Goal: Task Accomplishment & Management: Complete application form

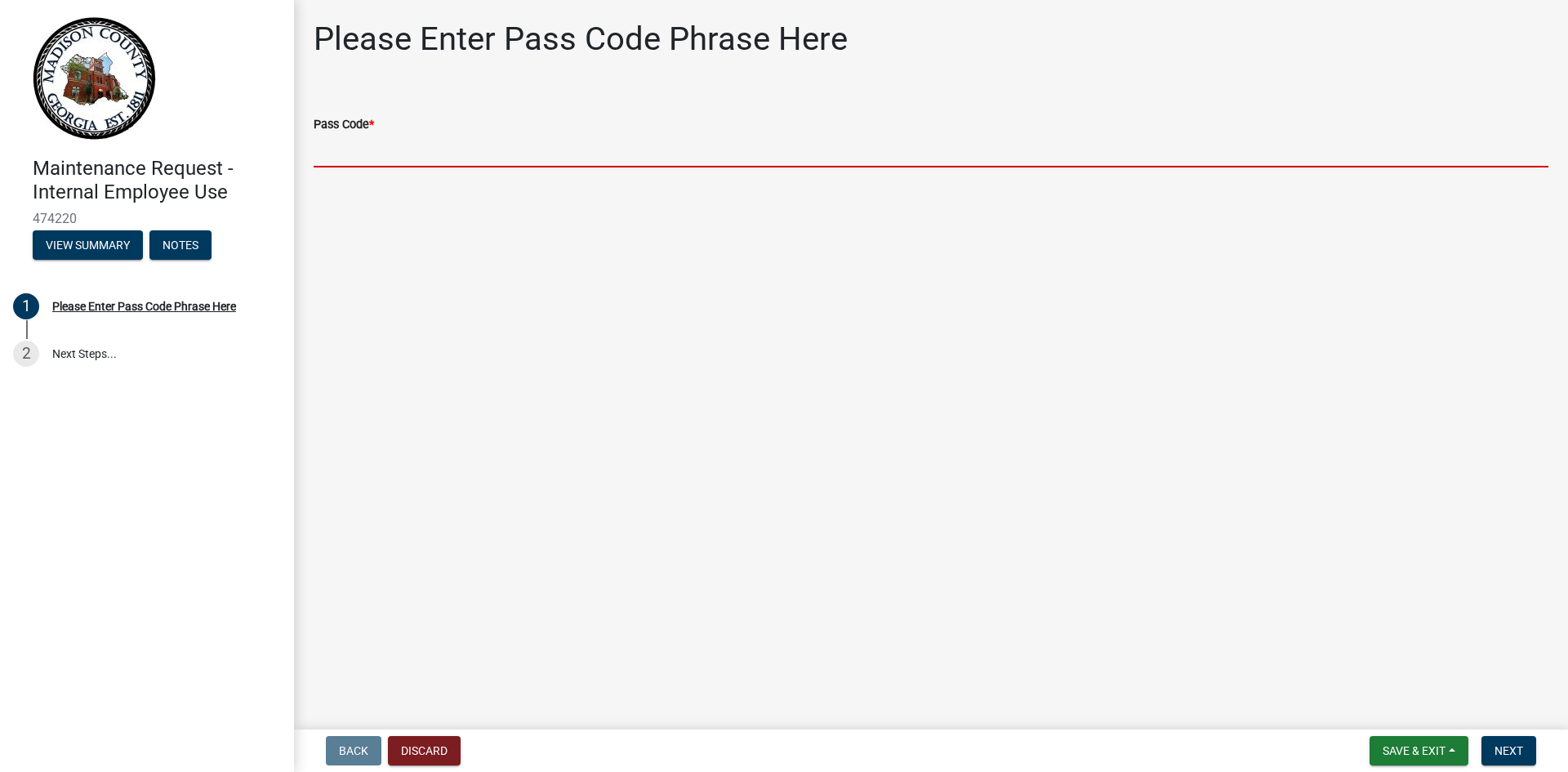
click at [337, 158] on input "Pass Code *" at bounding box center [931, 151] width 1235 height 33
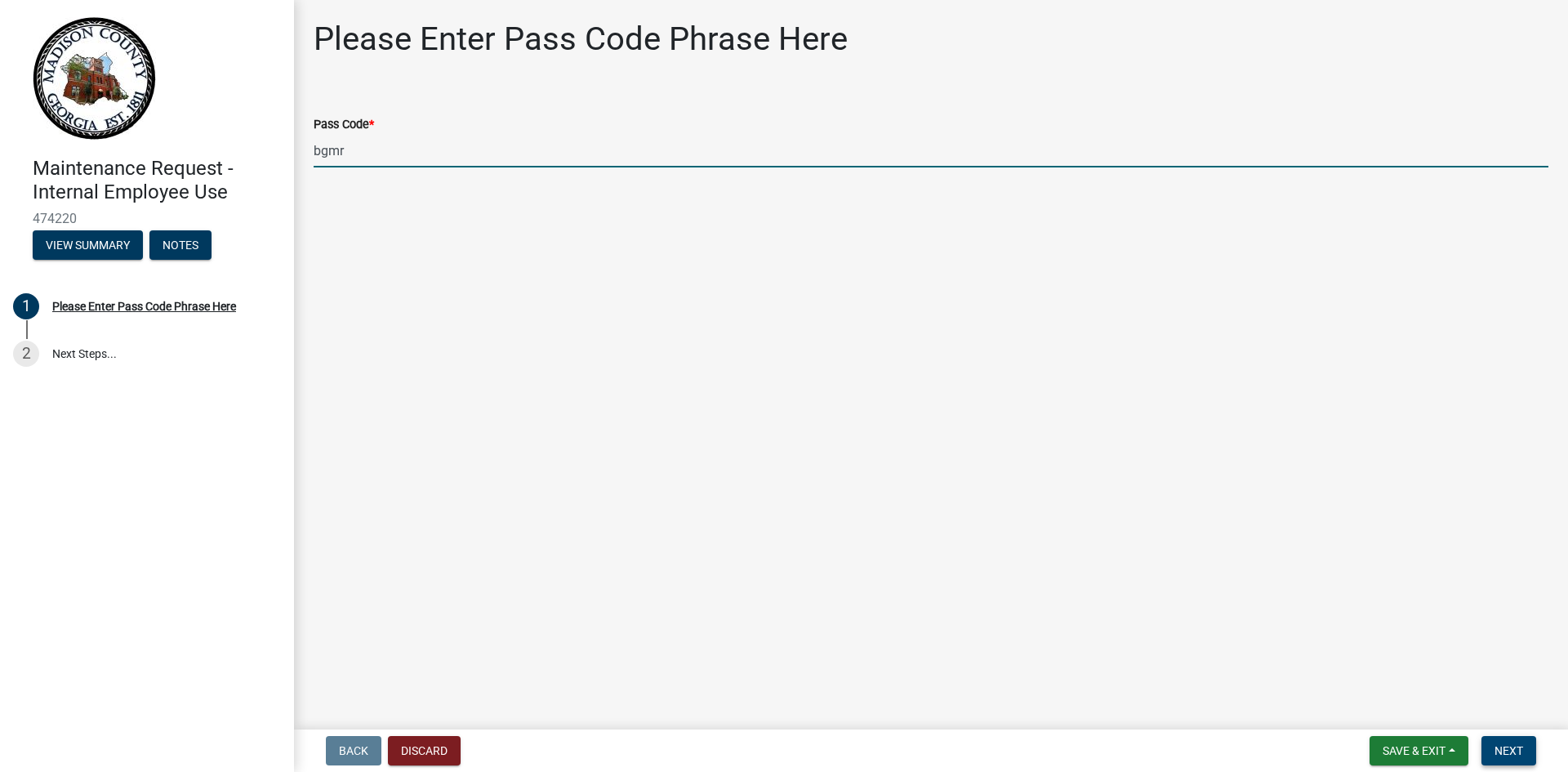
type input "bgmr"
click at [1497, 750] on span "Next" at bounding box center [1508, 750] width 28 height 13
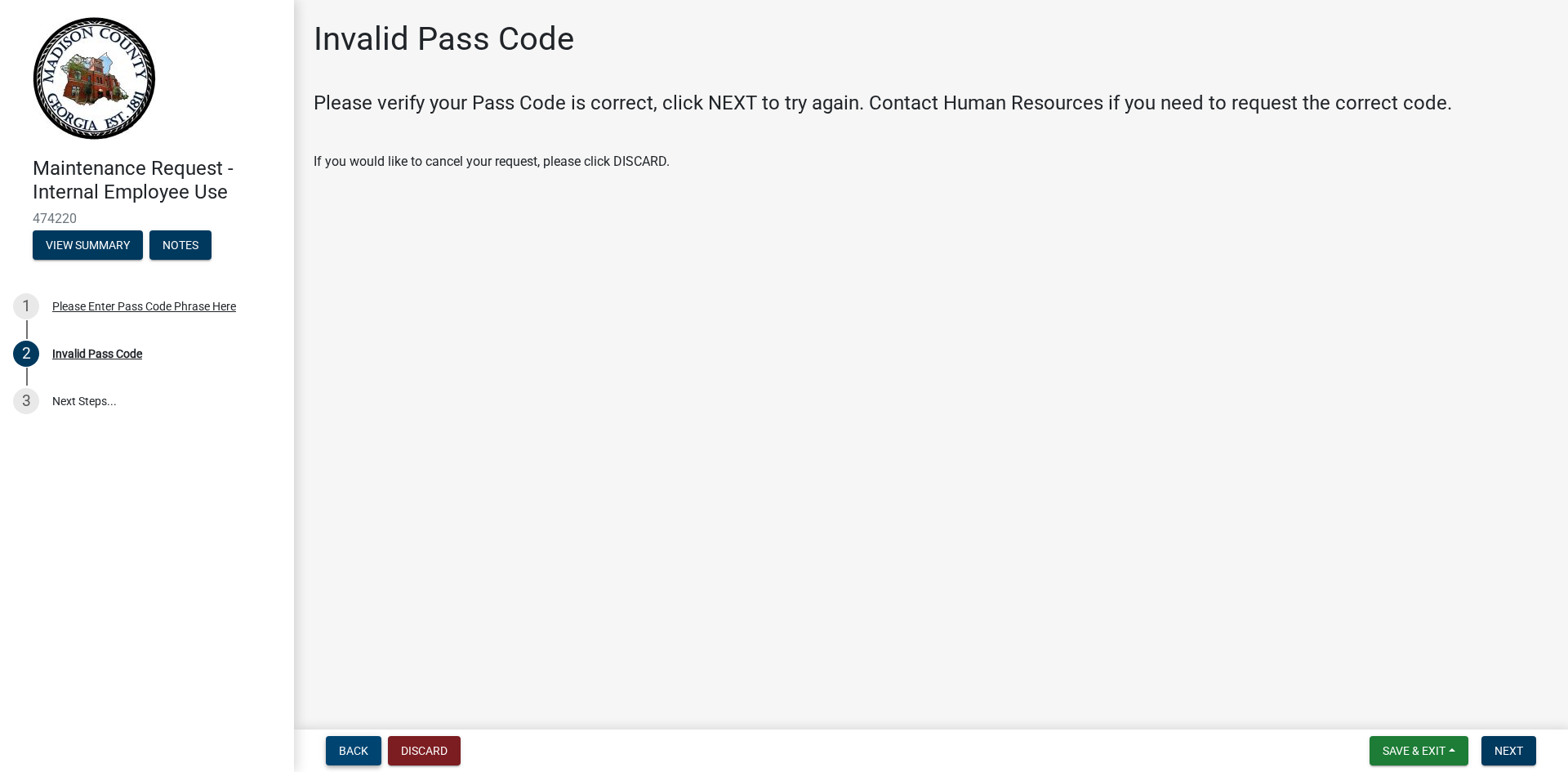
click at [350, 746] on span "Back" at bounding box center [354, 750] width 29 height 13
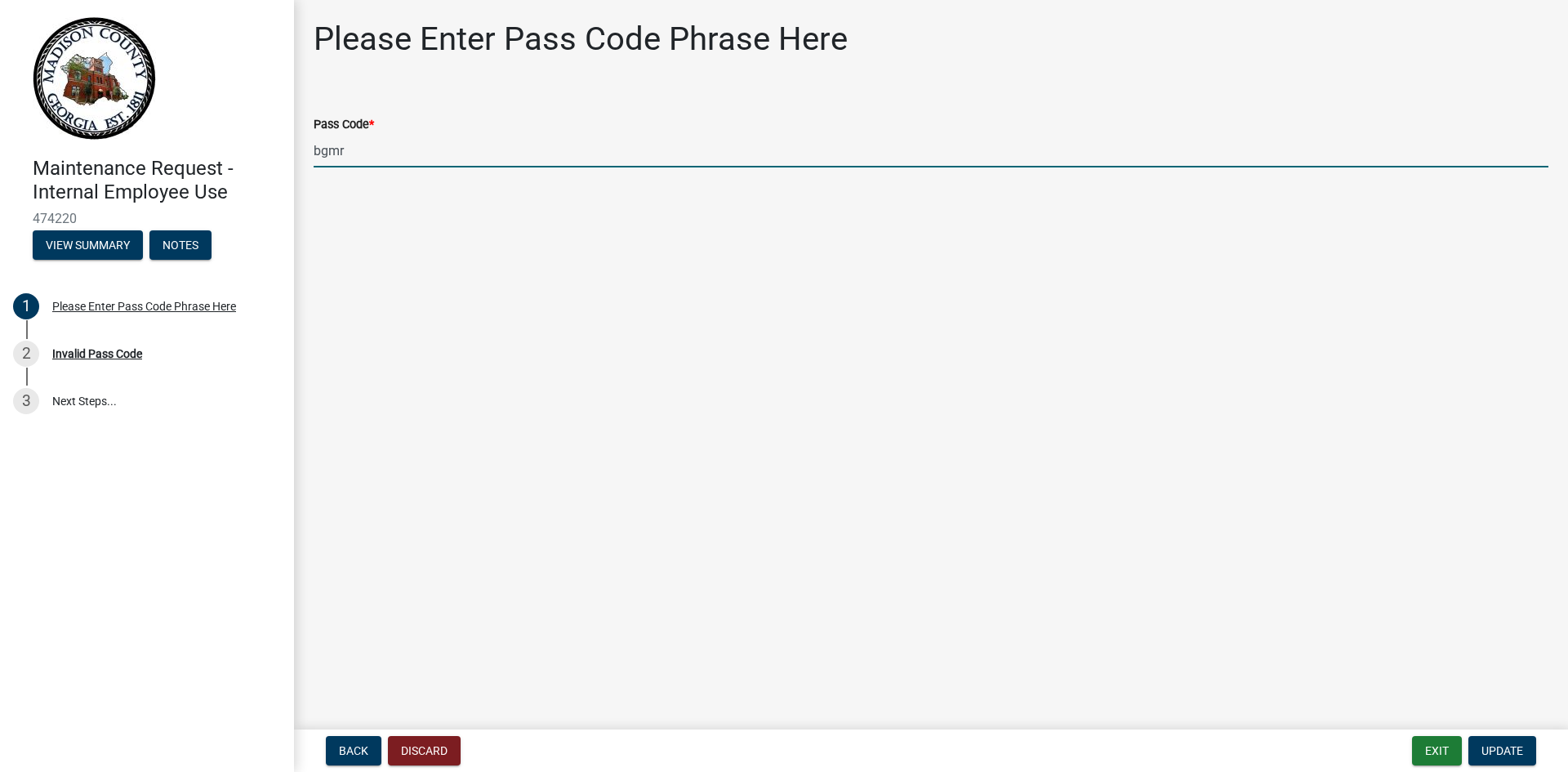
click at [375, 137] on input "bgmr" at bounding box center [931, 151] width 1235 height 33
type input "bgmr2025"
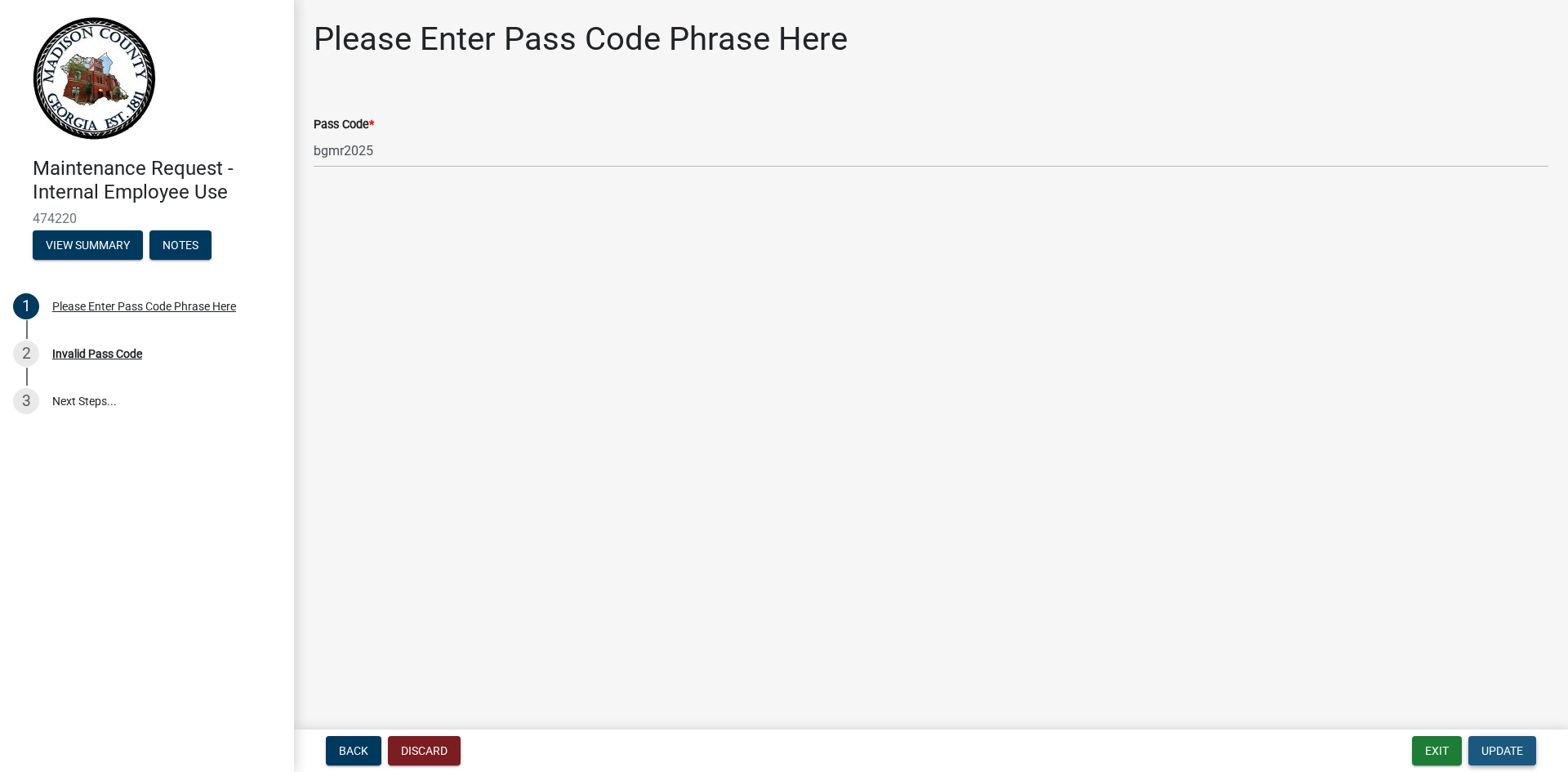
click at [1507, 744] on span "Update" at bounding box center [1502, 750] width 42 height 13
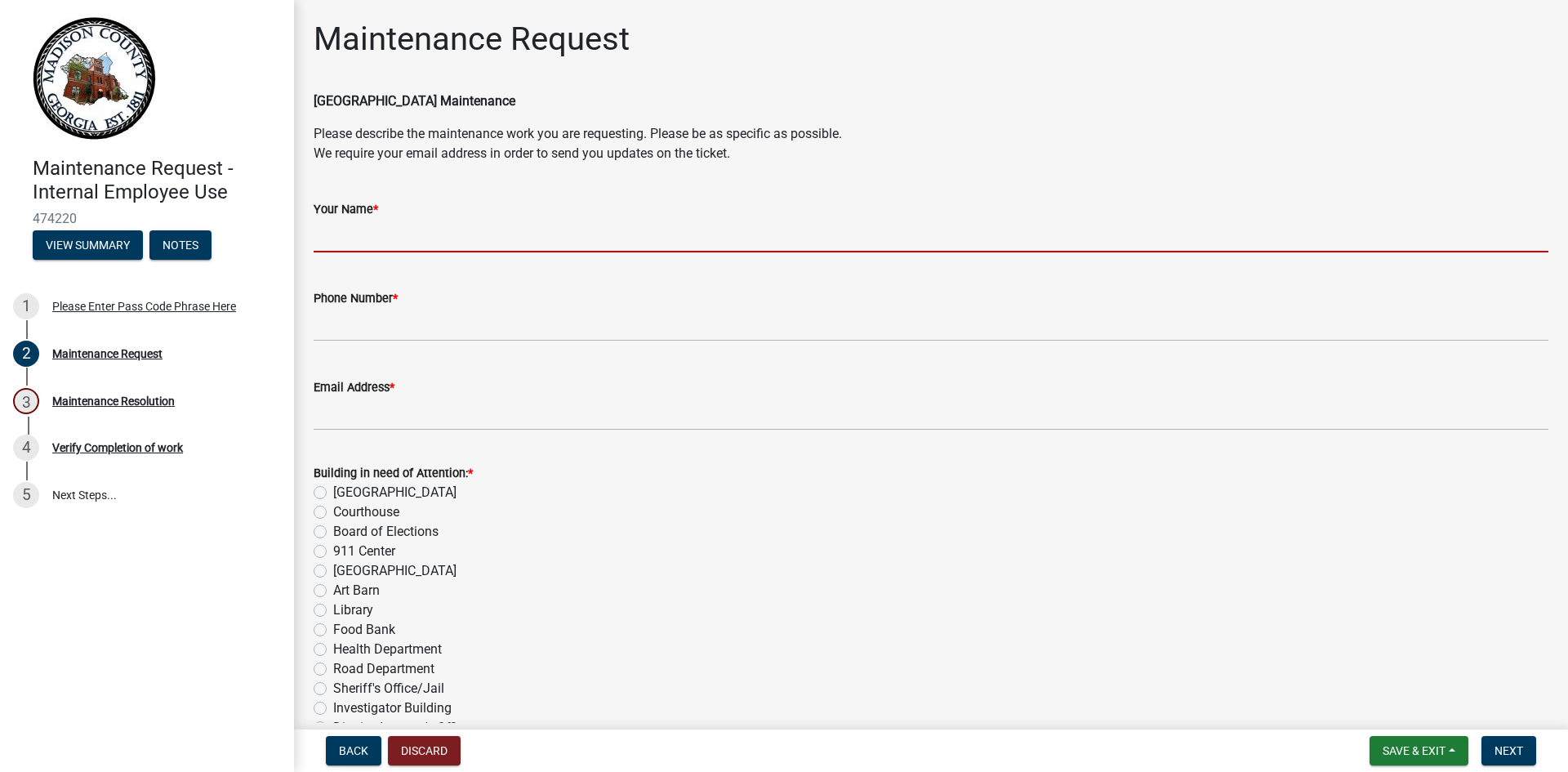
click at [335, 222] on input "Your Name *" at bounding box center [931, 235] width 1235 height 33
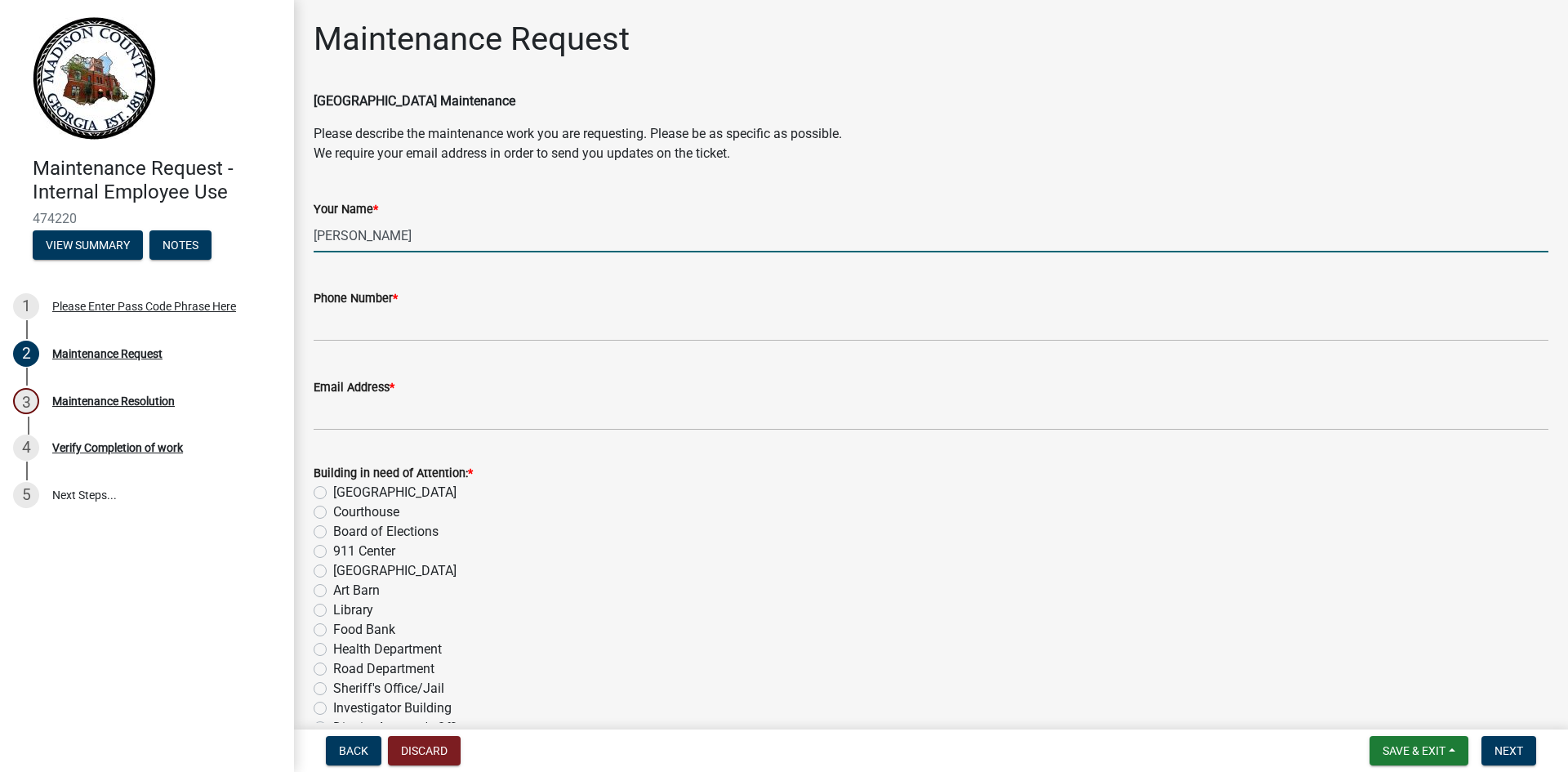
type input "[PERSON_NAME]"
drag, startPoint x: 373, startPoint y: 388, endPoint x: 364, endPoint y: 394, distance: 10.8
click at [375, 385] on label "Email Address *" at bounding box center [354, 388] width 81 height 12
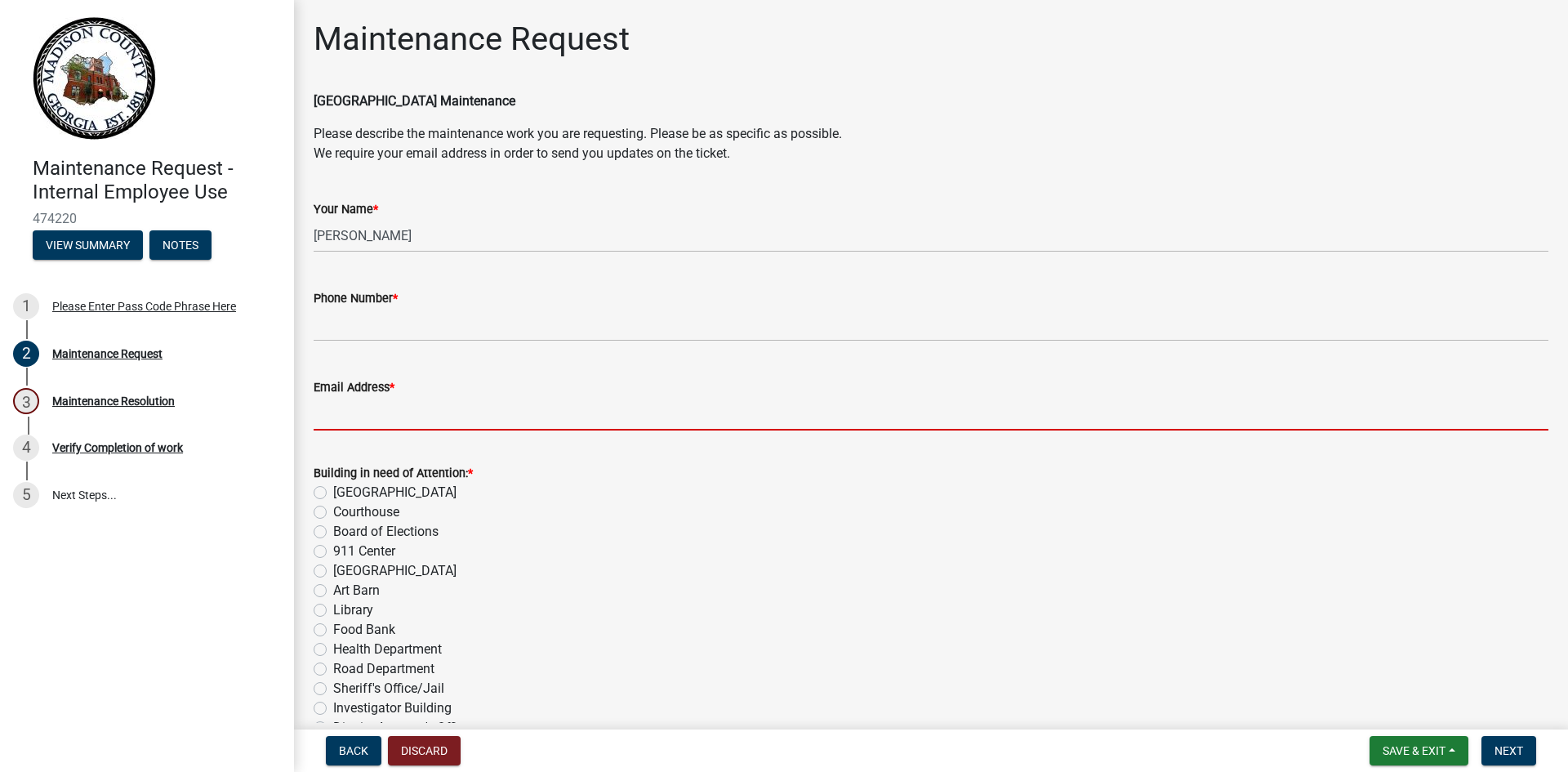
click at [351, 423] on input "Email Address *" at bounding box center [931, 413] width 1235 height 33
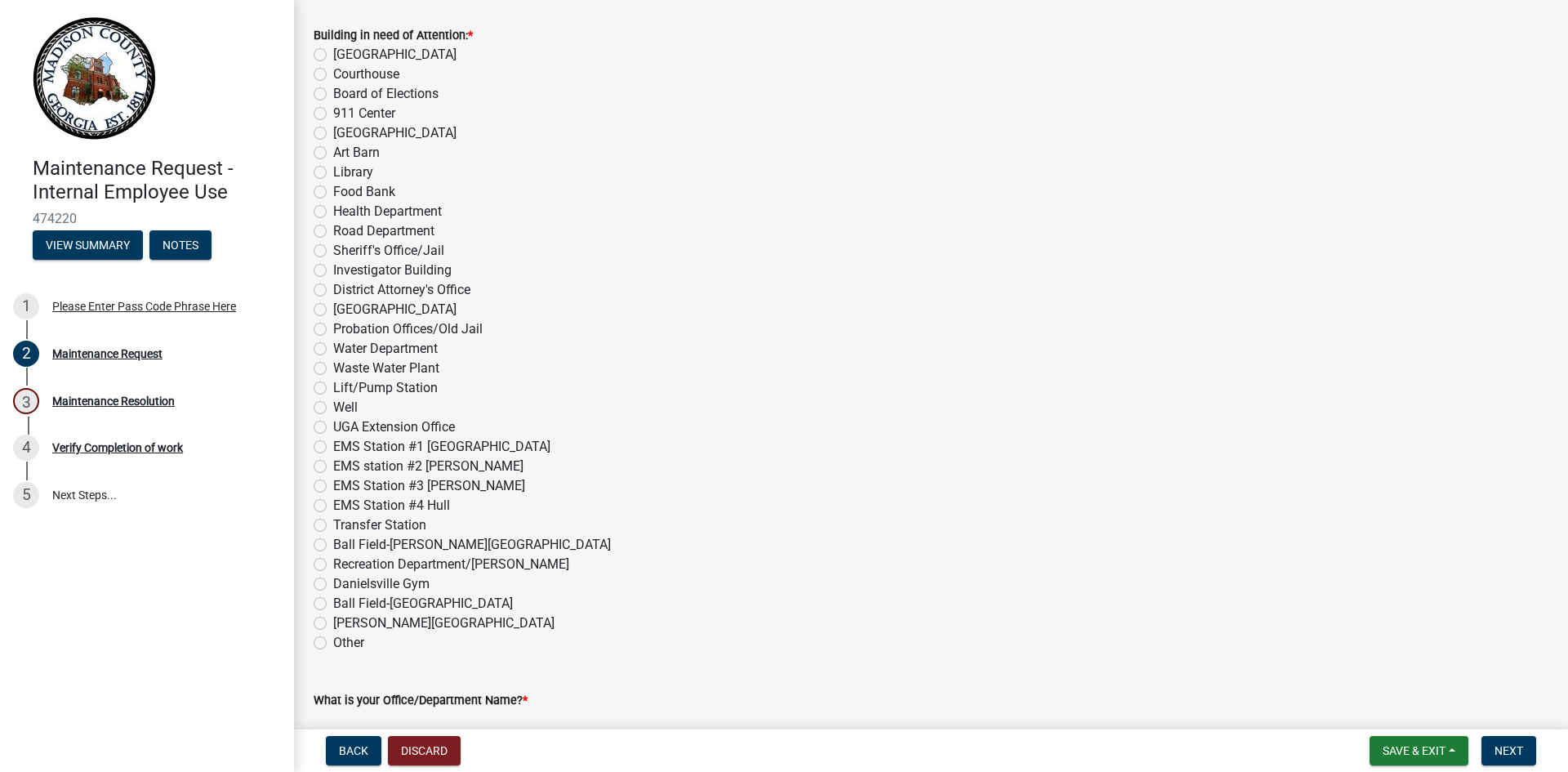
scroll to position [408, 0]
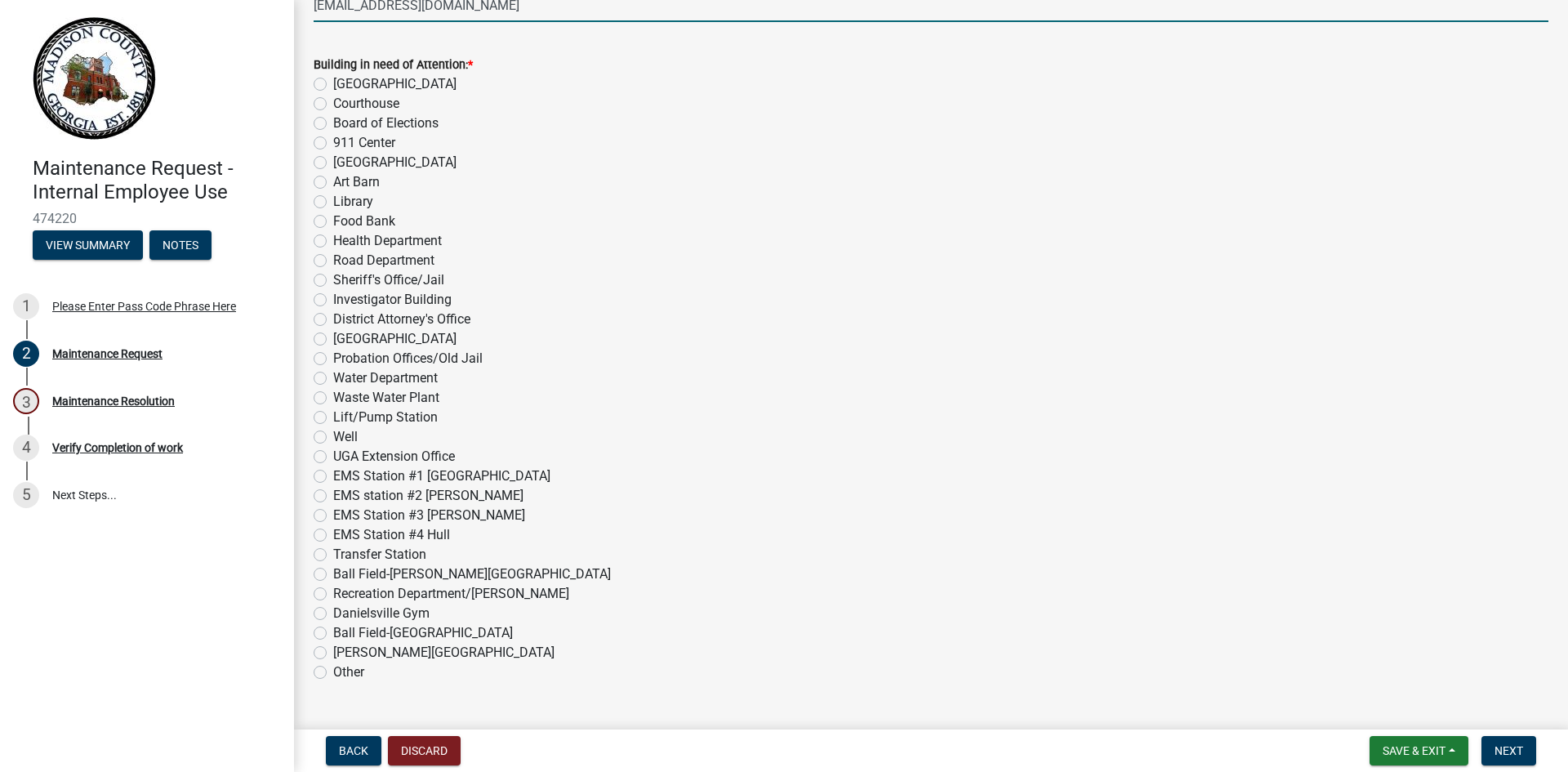
type input "[EMAIL_ADDRESS][DOMAIN_NAME]"
click at [351, 162] on label "[GEOGRAPHIC_DATA]" at bounding box center [395, 162] width 123 height 19
click at [344, 162] on input "[GEOGRAPHIC_DATA]" at bounding box center [338, 158] width 11 height 11
radio input "true"
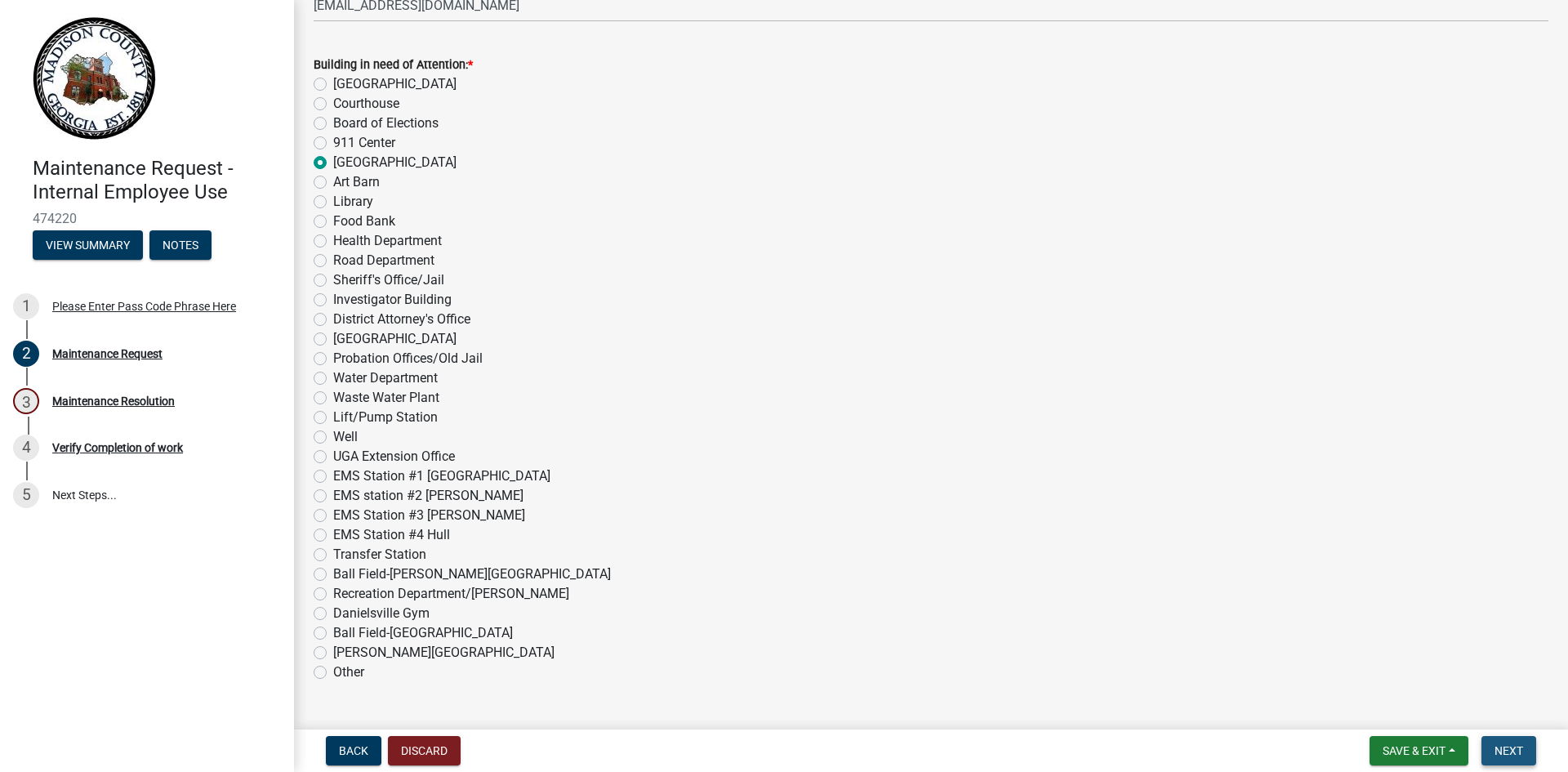
click at [1522, 754] on span "Next" at bounding box center [1508, 750] width 28 height 13
click at [1516, 754] on span "Next" at bounding box center [1508, 750] width 28 height 13
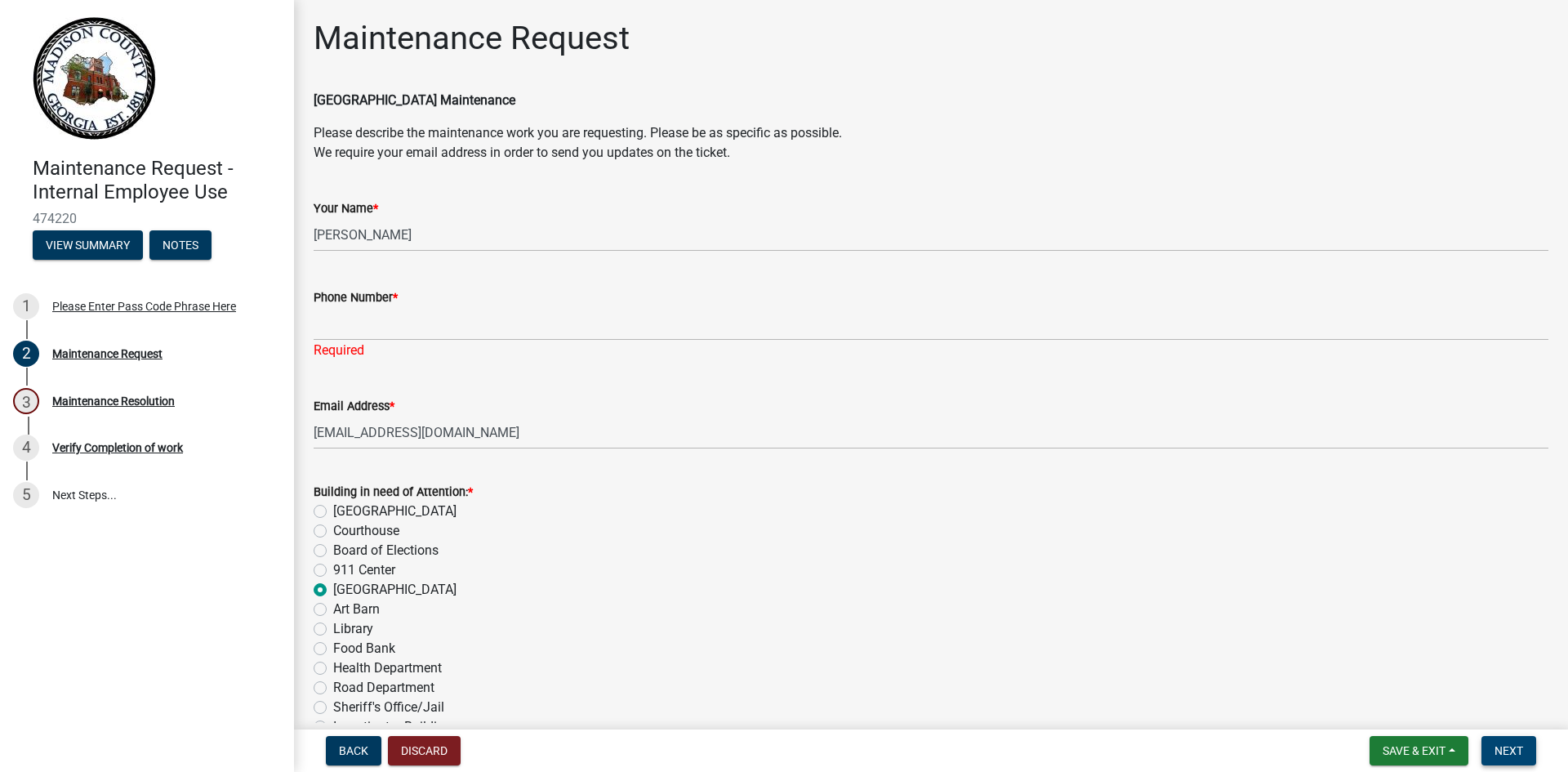
scroll to position [0, 0]
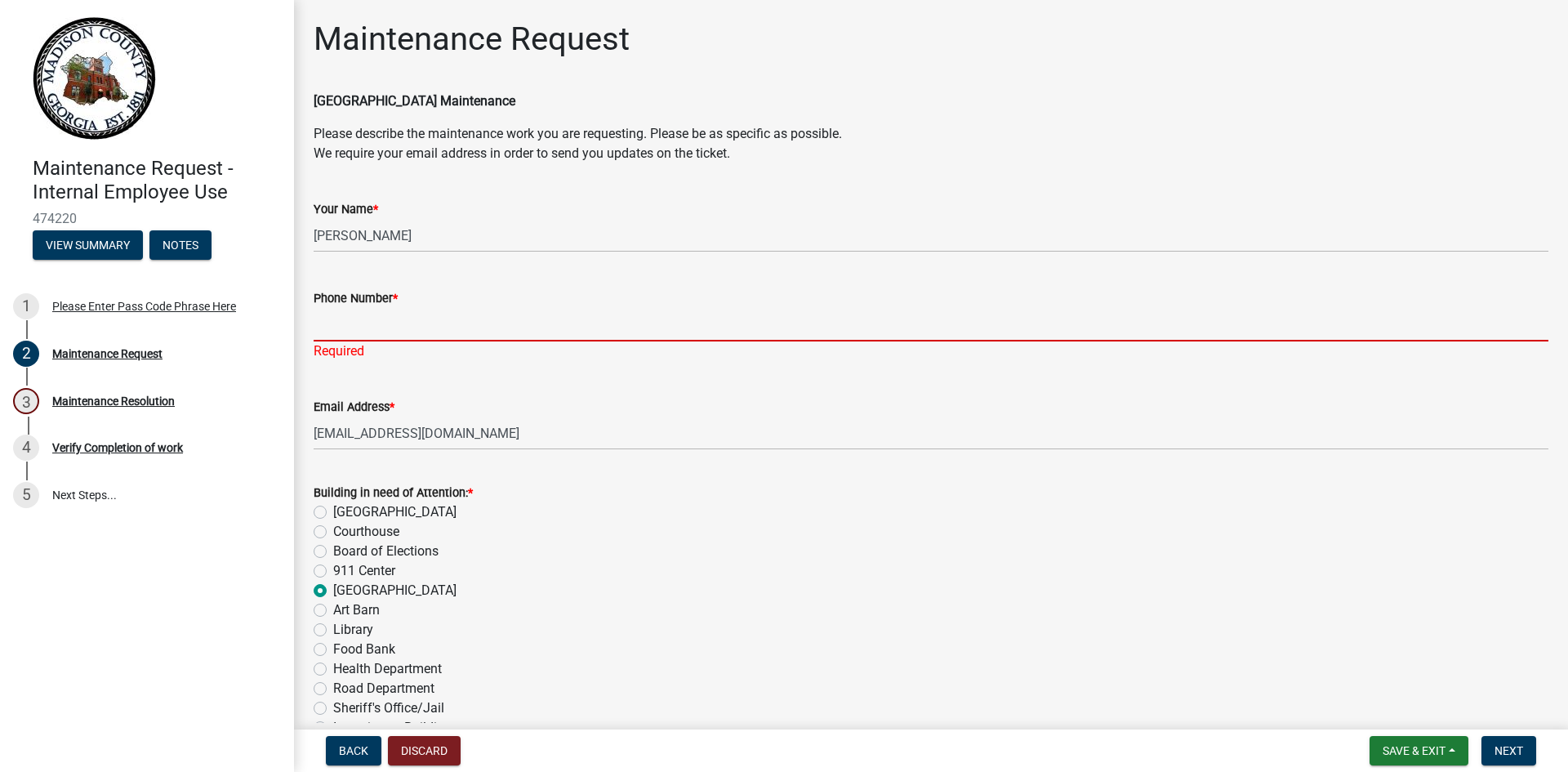
click at [442, 318] on input "Phone Number *" at bounding box center [931, 325] width 1235 height 33
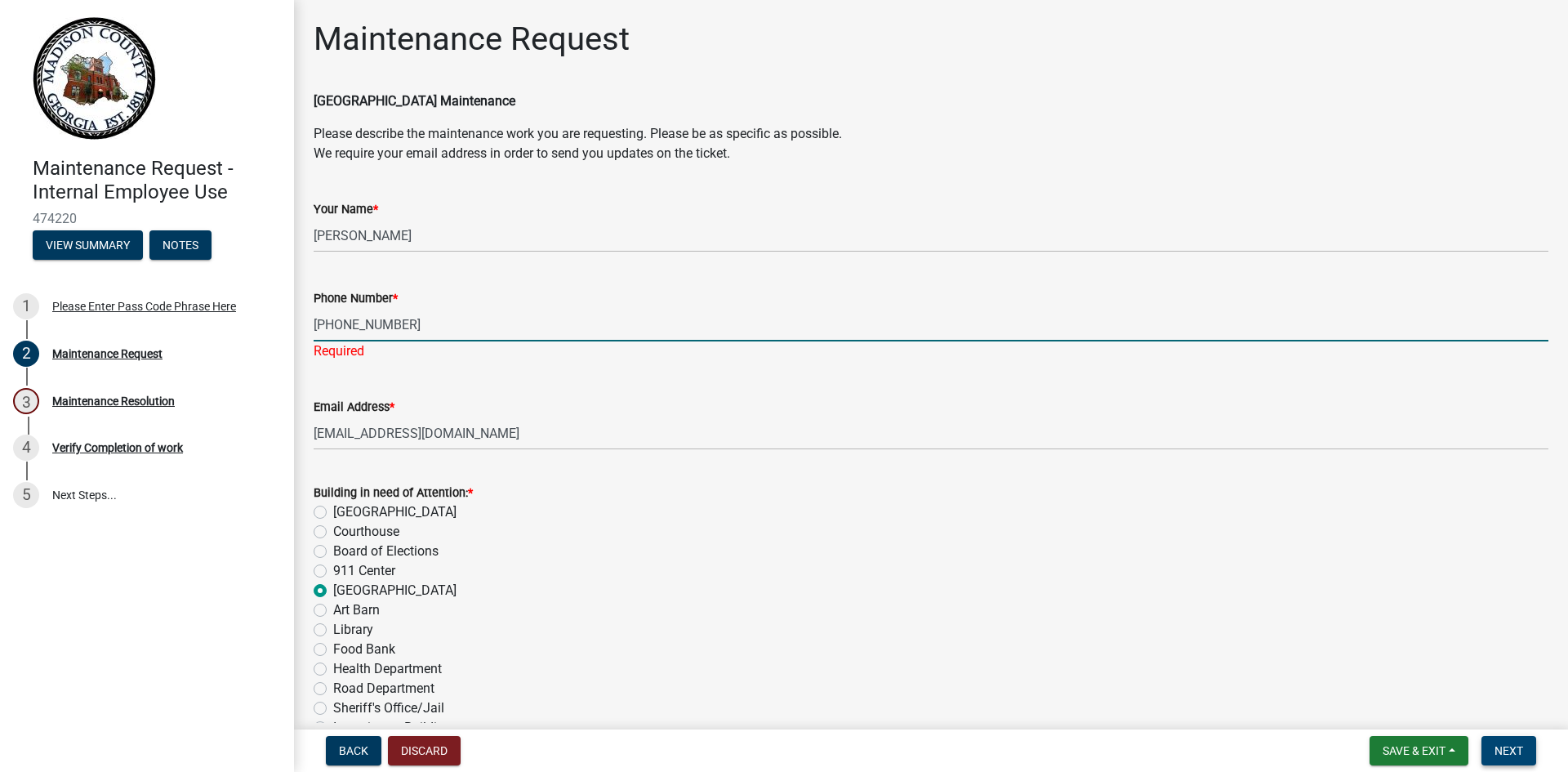
type input "[PHONE_NUMBER]"
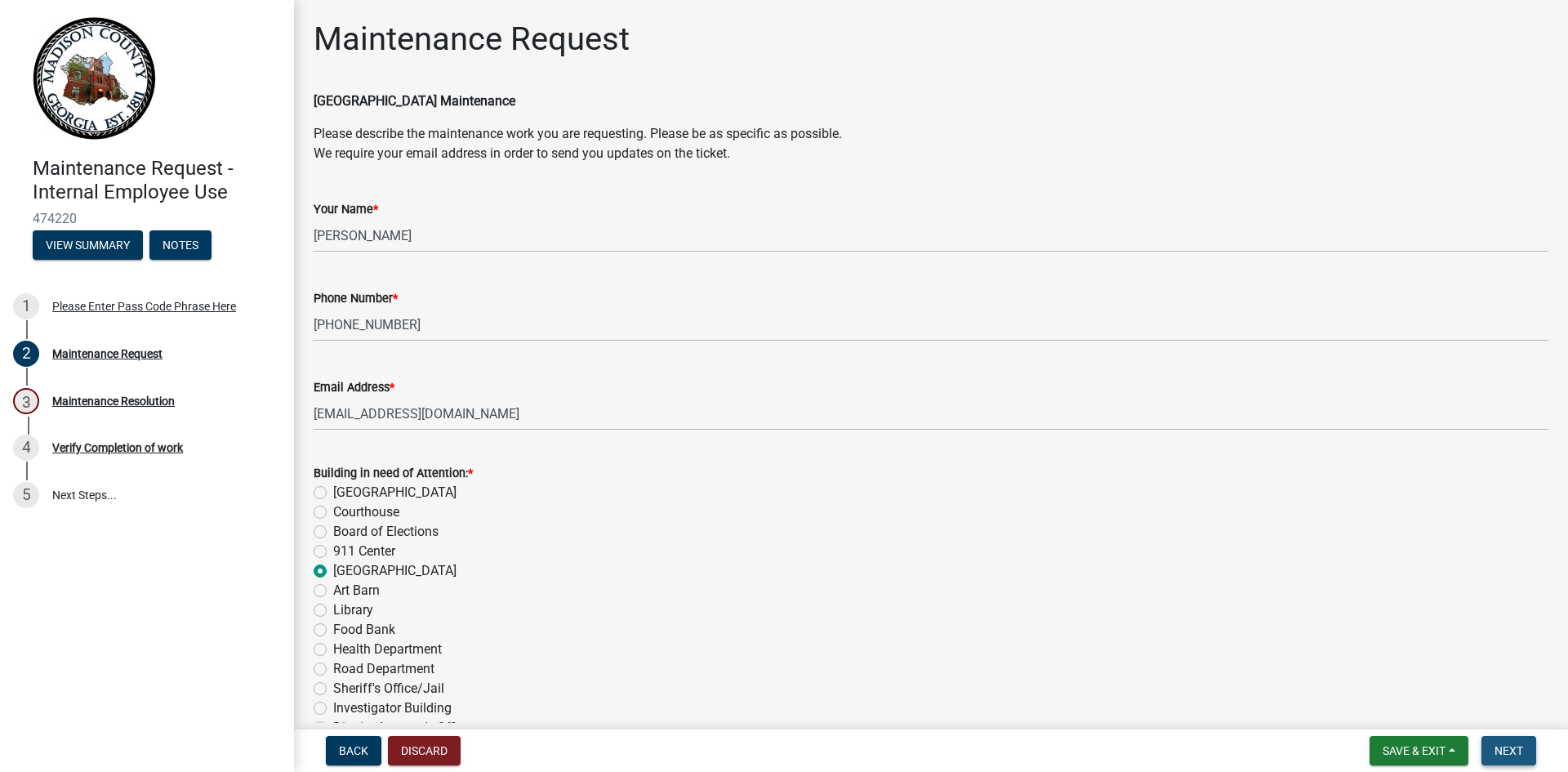
click at [1505, 754] on span "Next" at bounding box center [1508, 750] width 28 height 13
click at [1516, 735] on nav "Back Discard Save & Exit Save Save & Exit Next" at bounding box center [930, 751] width 1273 height 43
click at [1515, 744] on span "Next" at bounding box center [1508, 750] width 28 height 13
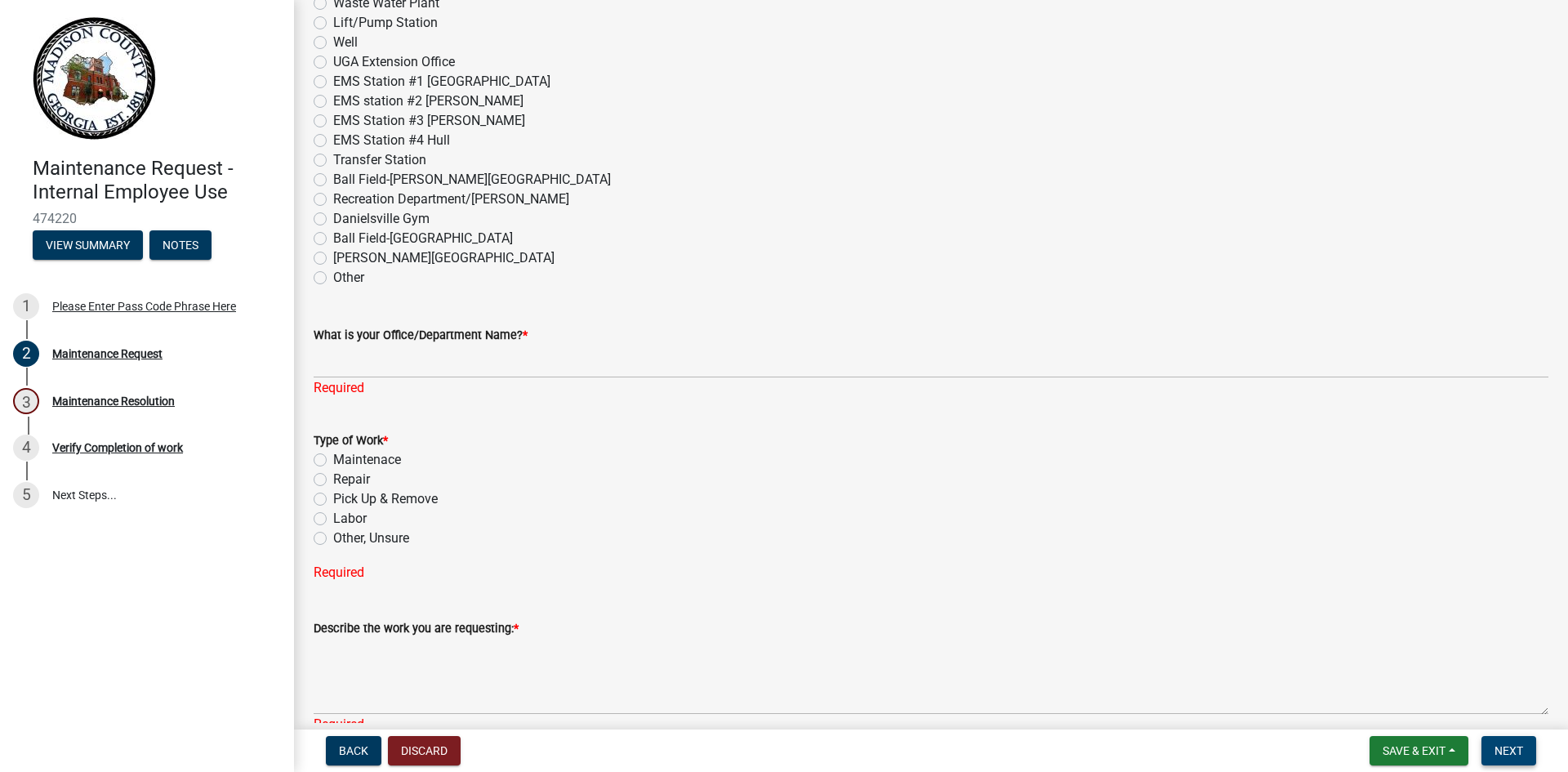
scroll to position [817, 0]
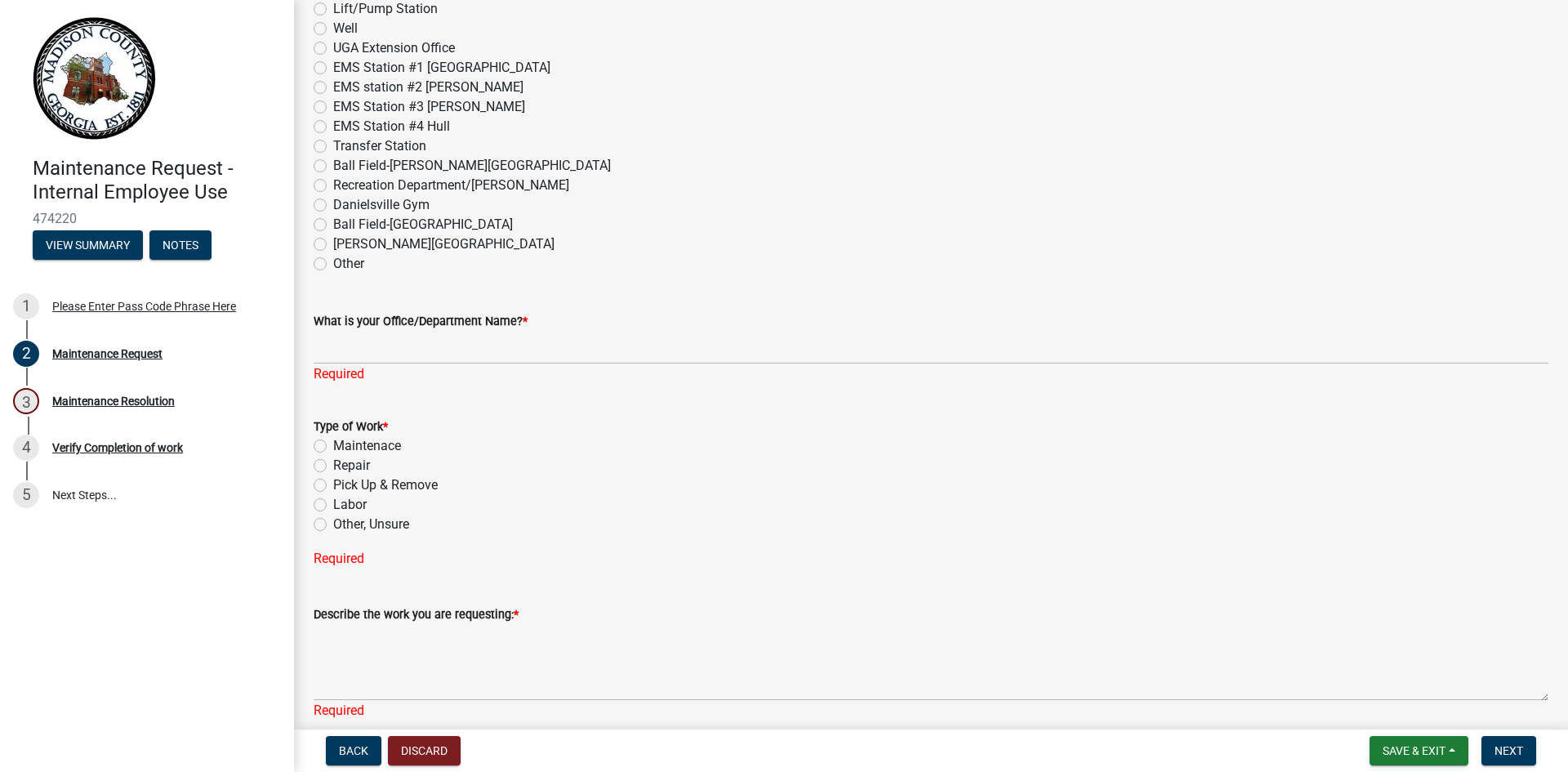
click at [333, 523] on label "Other, Unsure" at bounding box center [371, 524] width 76 height 19
click at [333, 523] on input "Other, Unsure" at bounding box center [338, 519] width 11 height 11
radio input "true"
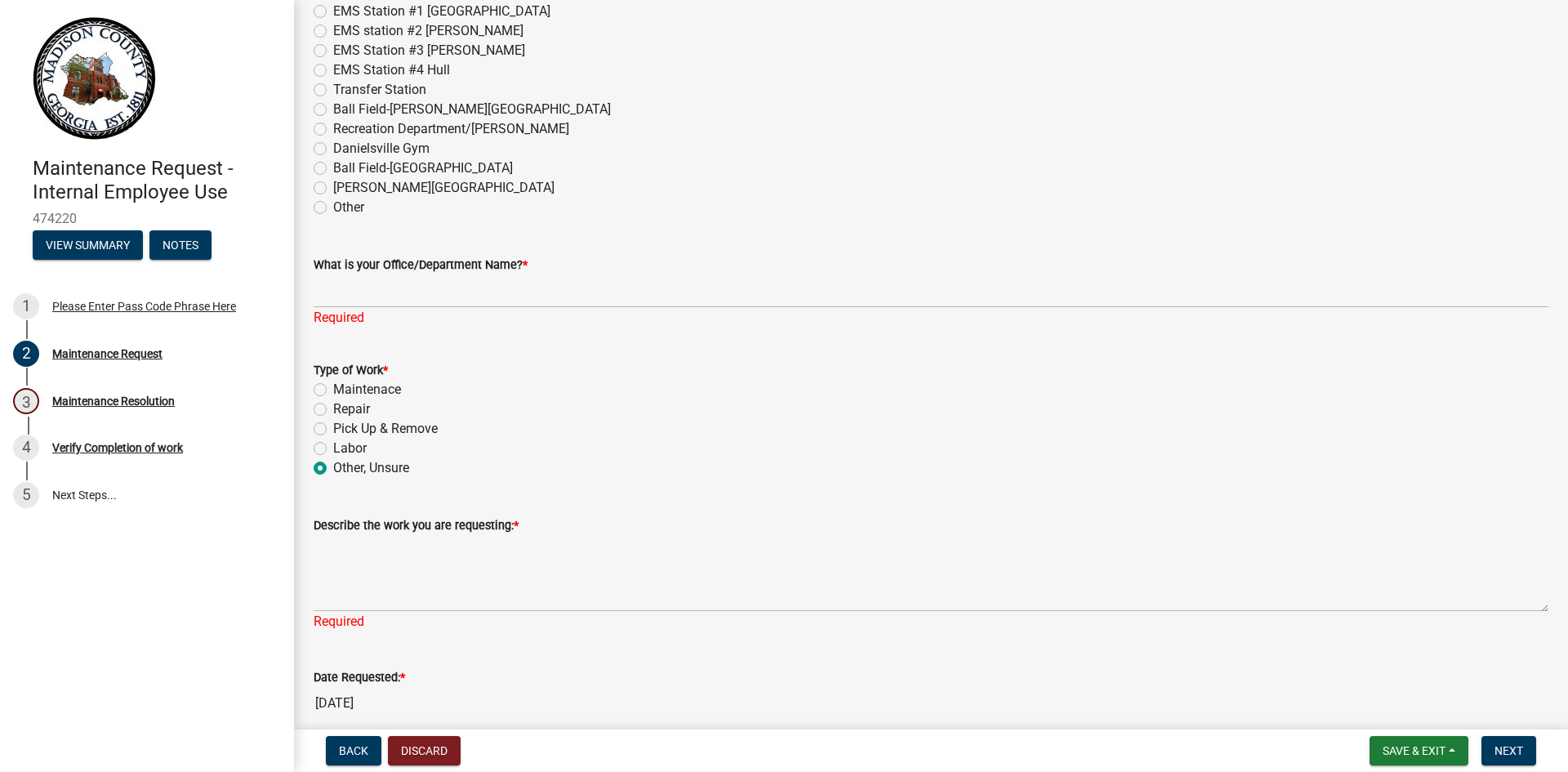
scroll to position [898, 0]
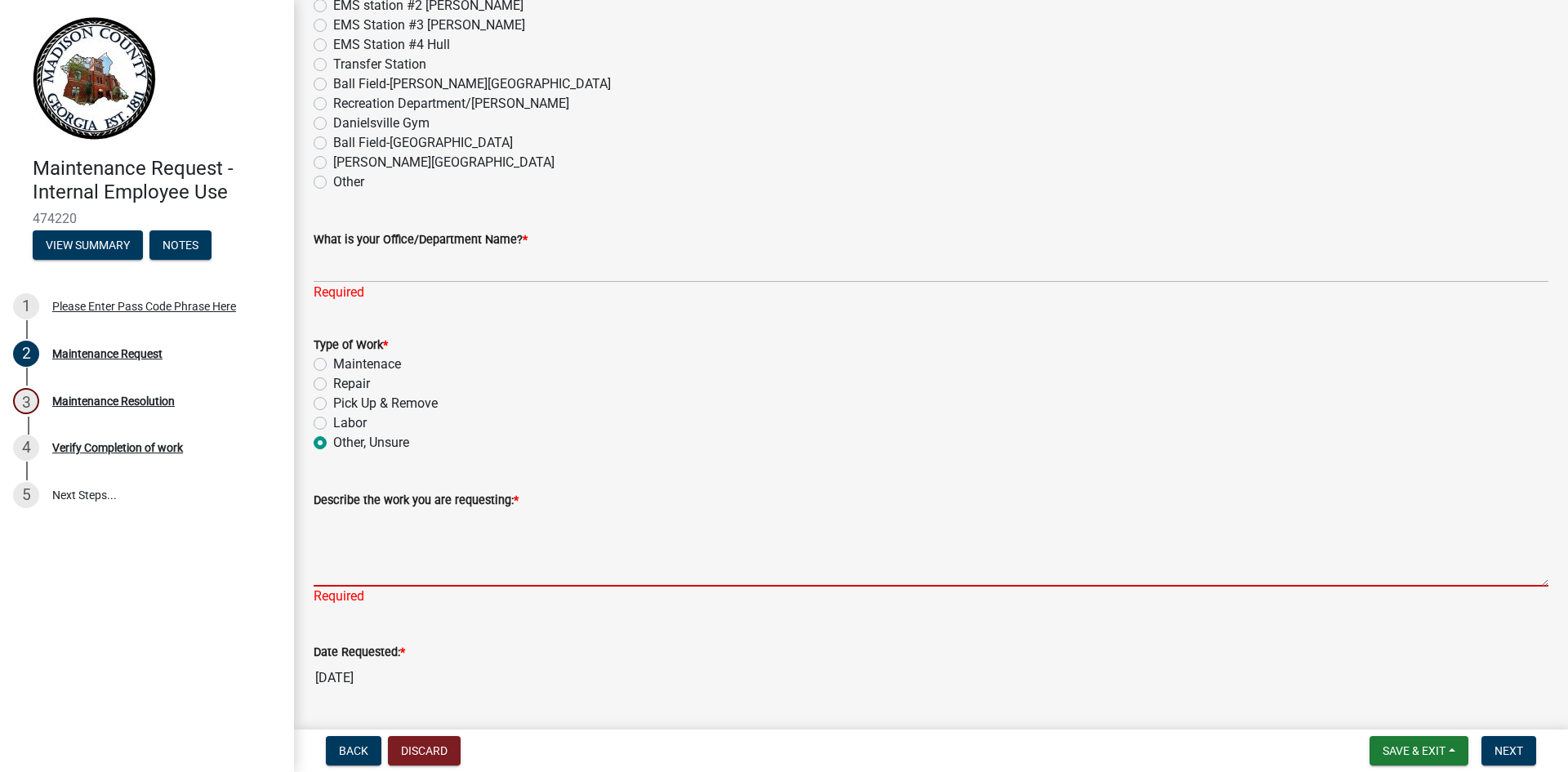
click at [339, 557] on textarea "Describe the work you are requesting: *" at bounding box center [931, 547] width 1235 height 77
click at [415, 553] on textarea "Describe the work you are requesting: *" at bounding box center [931, 547] width 1235 height 77
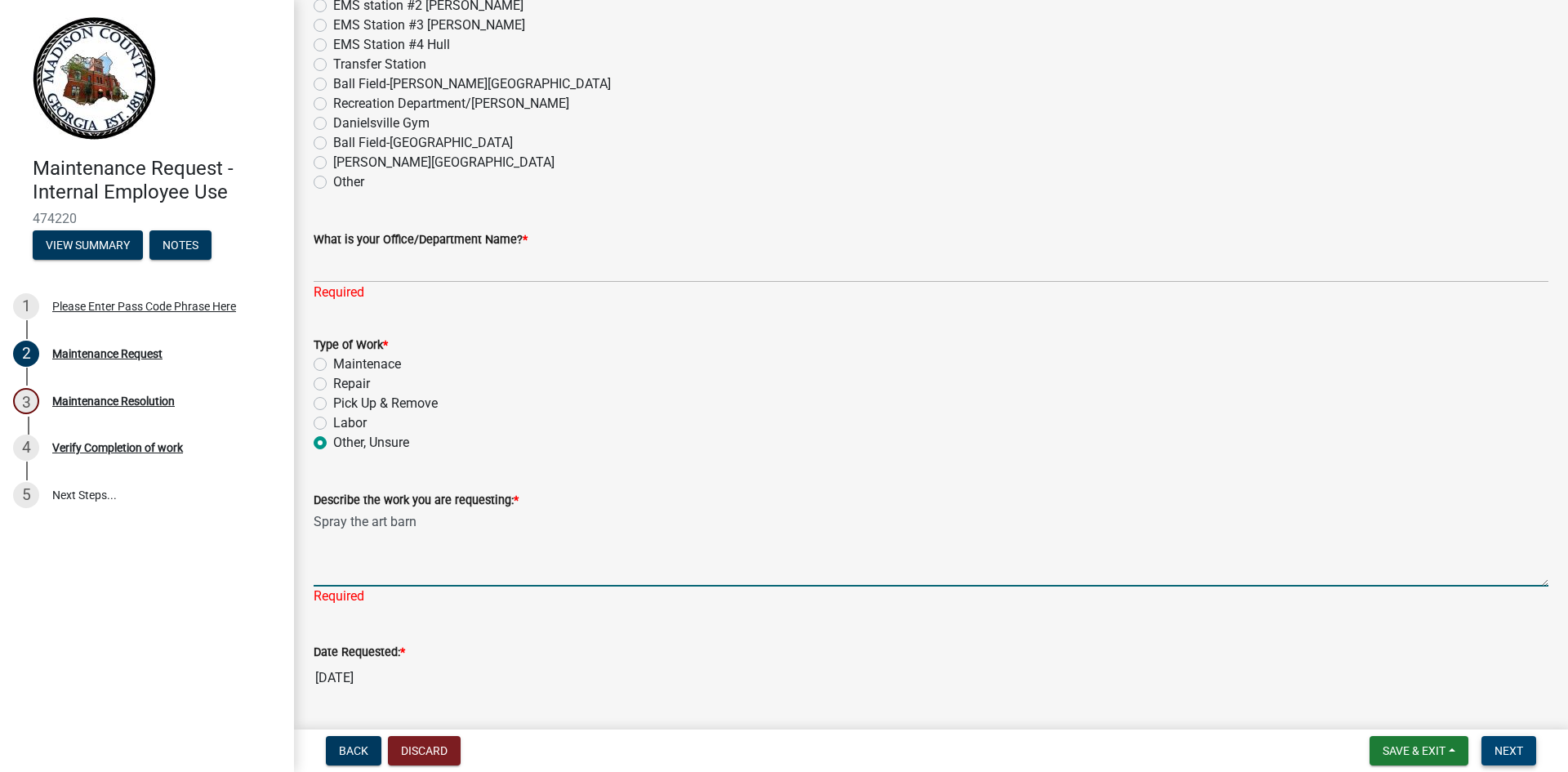
type textarea "Spray the art barn"
click at [1522, 746] on span "Next" at bounding box center [1508, 750] width 28 height 13
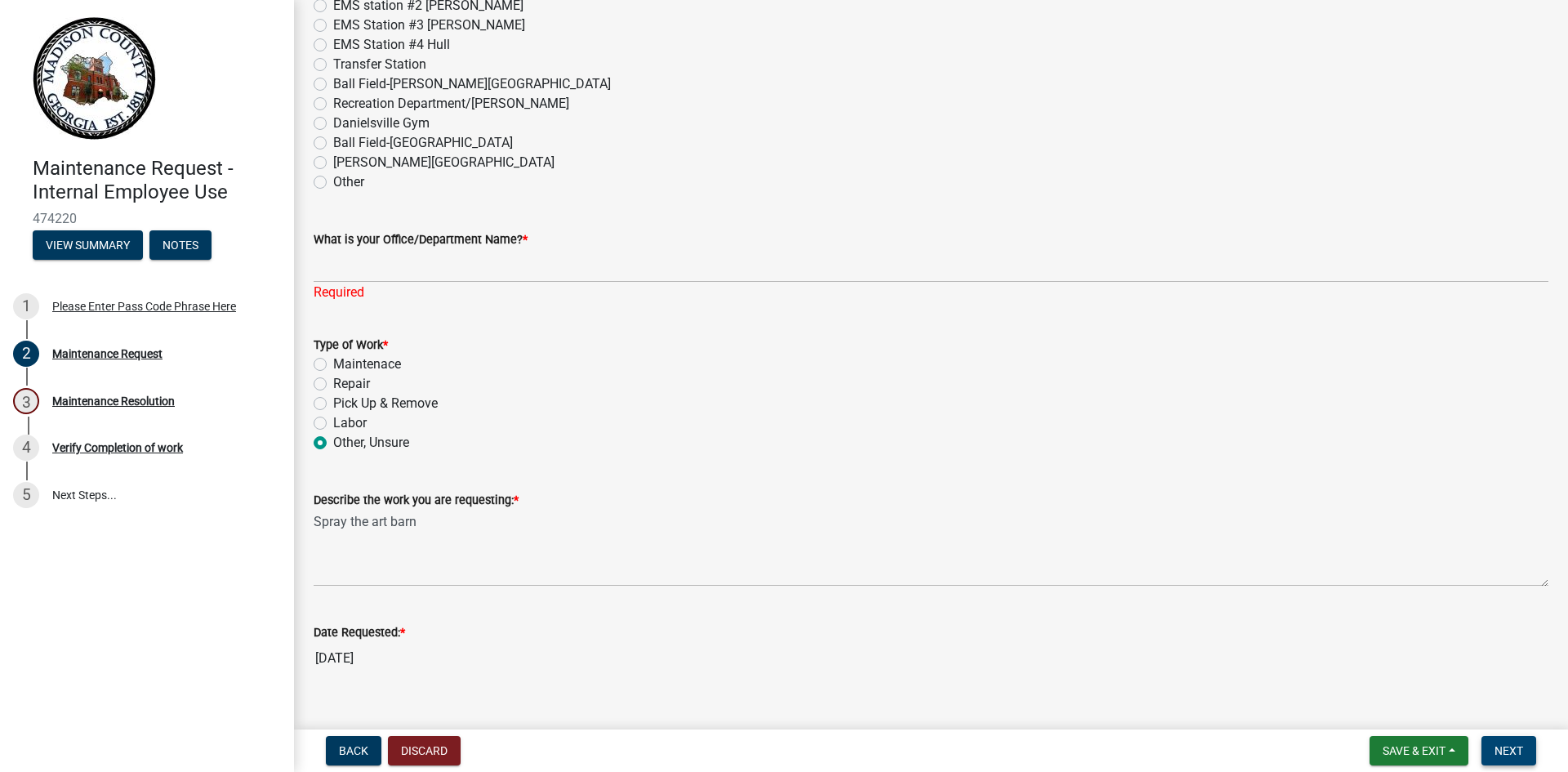
click at [1518, 746] on span "Next" at bounding box center [1508, 750] width 28 height 13
click at [1515, 747] on span "Next" at bounding box center [1508, 750] width 28 height 13
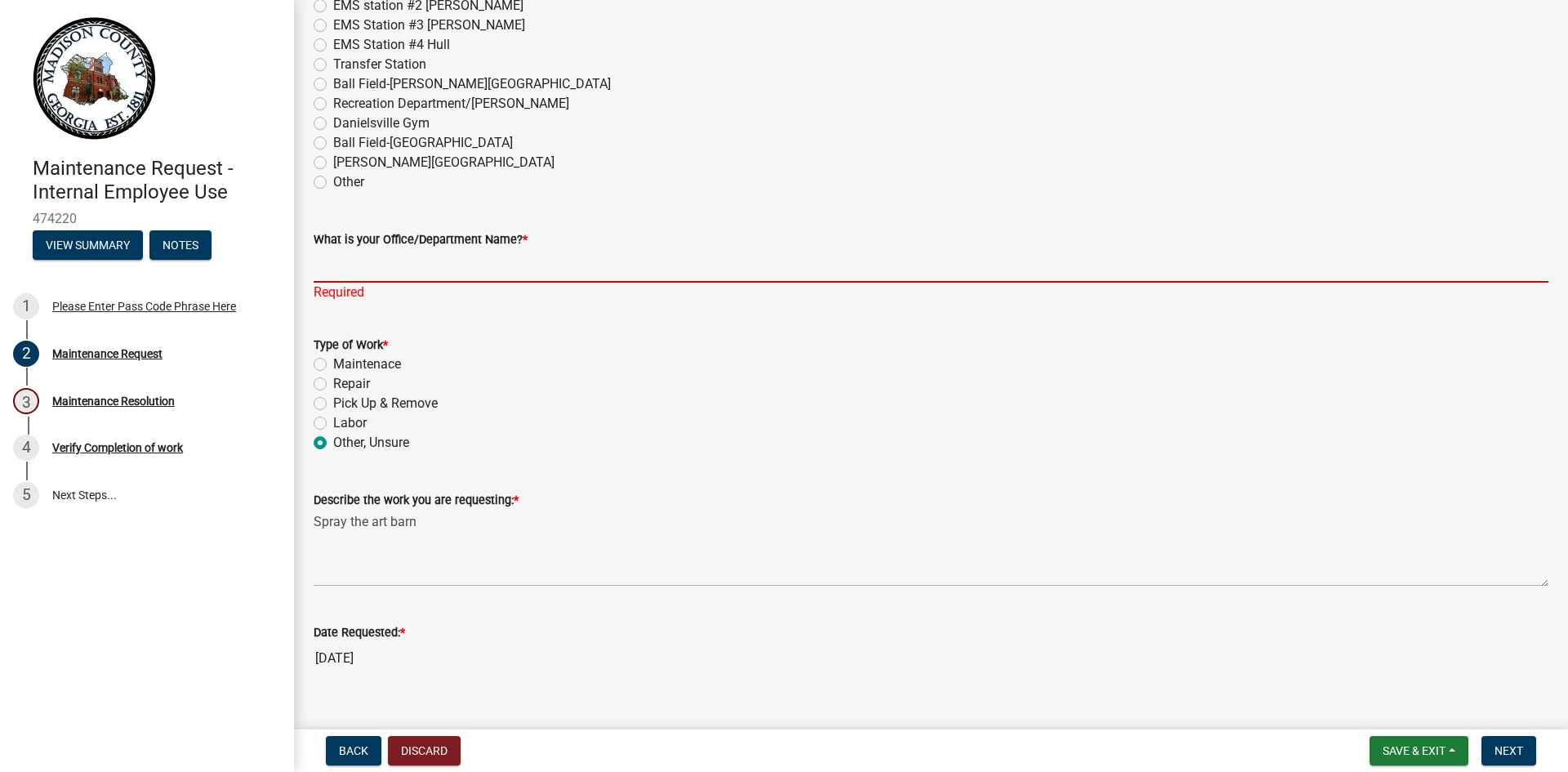
click at [446, 254] on input "What is your Office/Department Name? *" at bounding box center [931, 265] width 1235 height 33
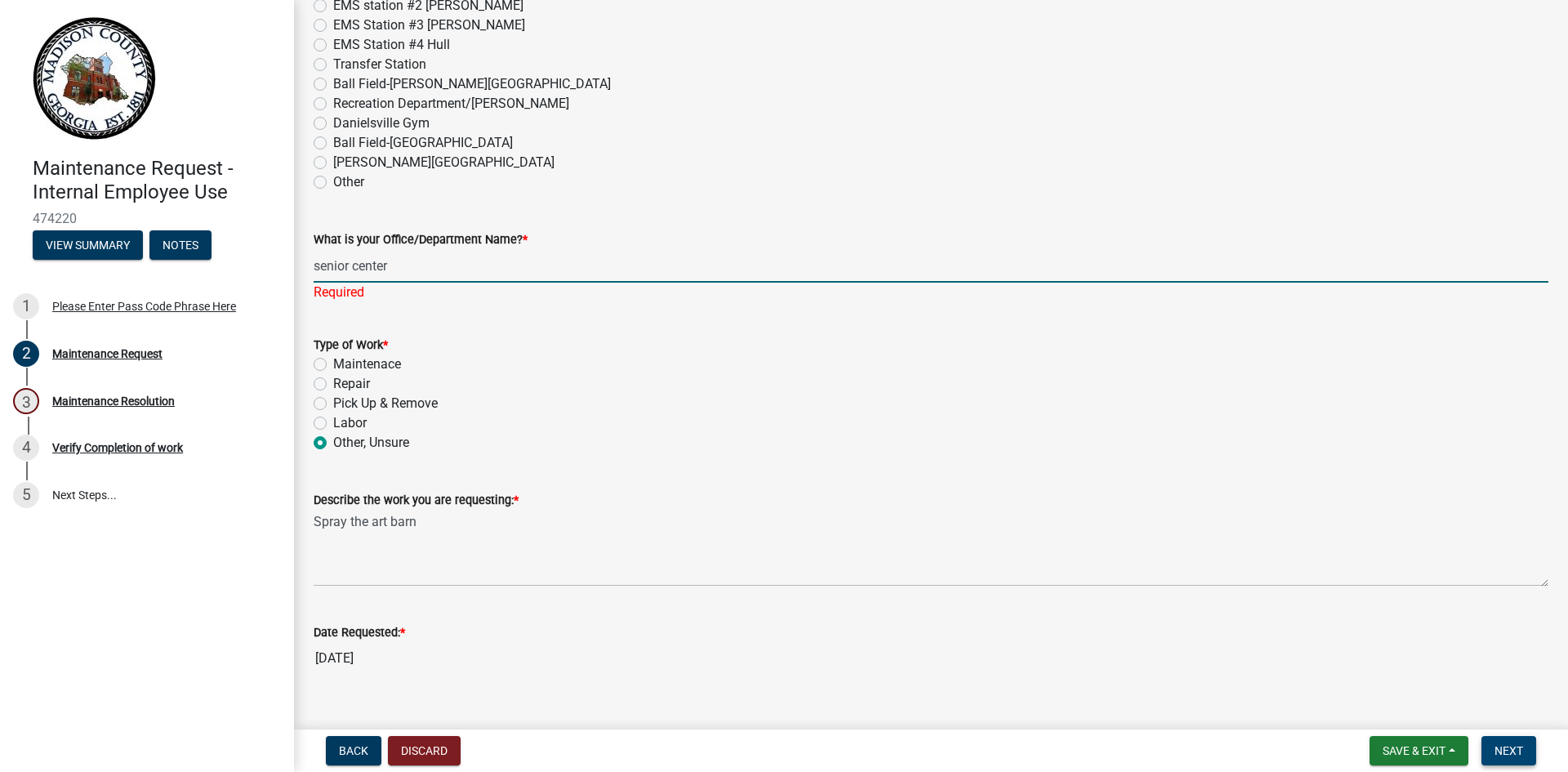
type input "senior center"
click at [1507, 744] on span "Next" at bounding box center [1508, 750] width 28 height 13
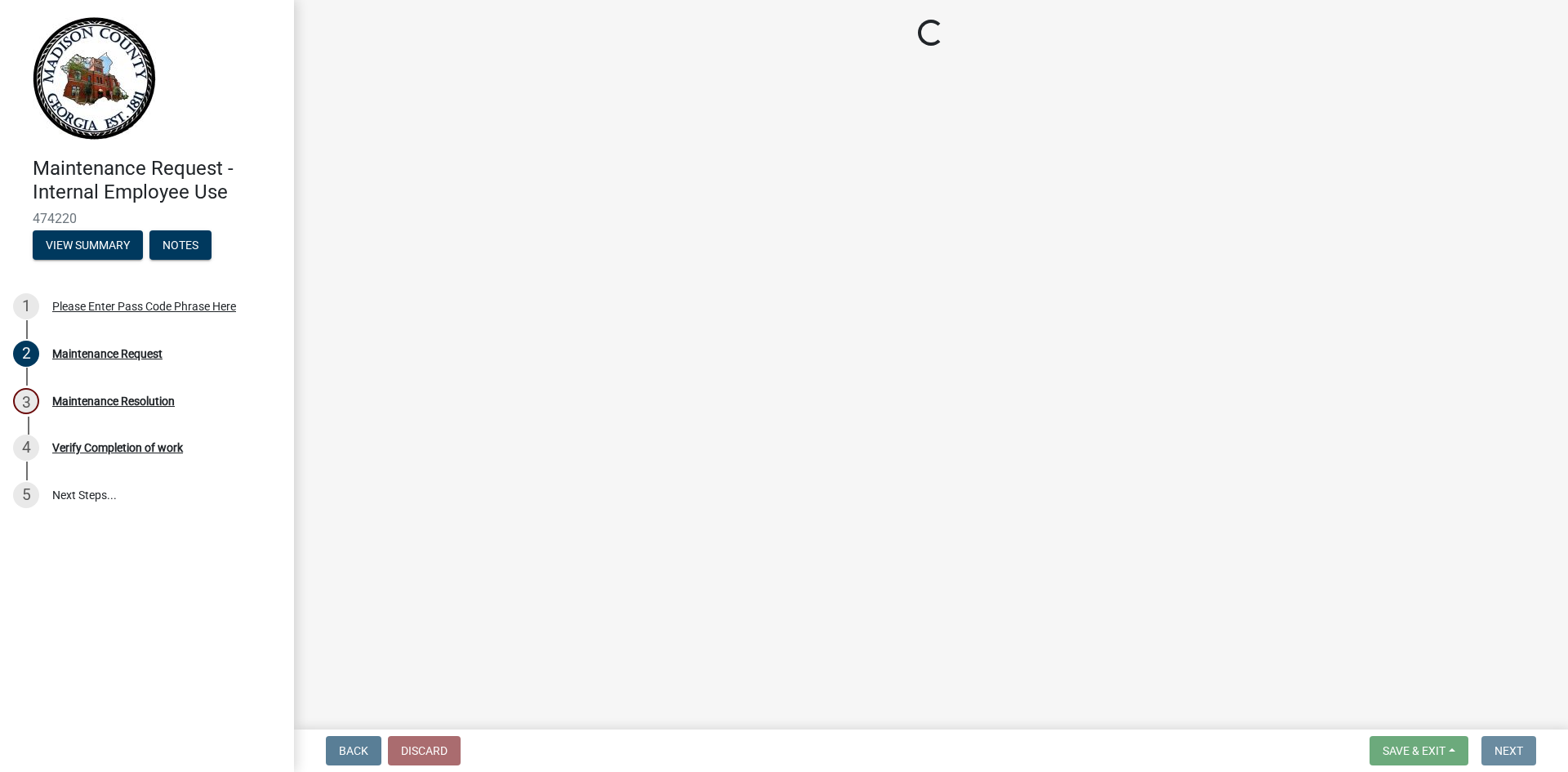
scroll to position [0, 0]
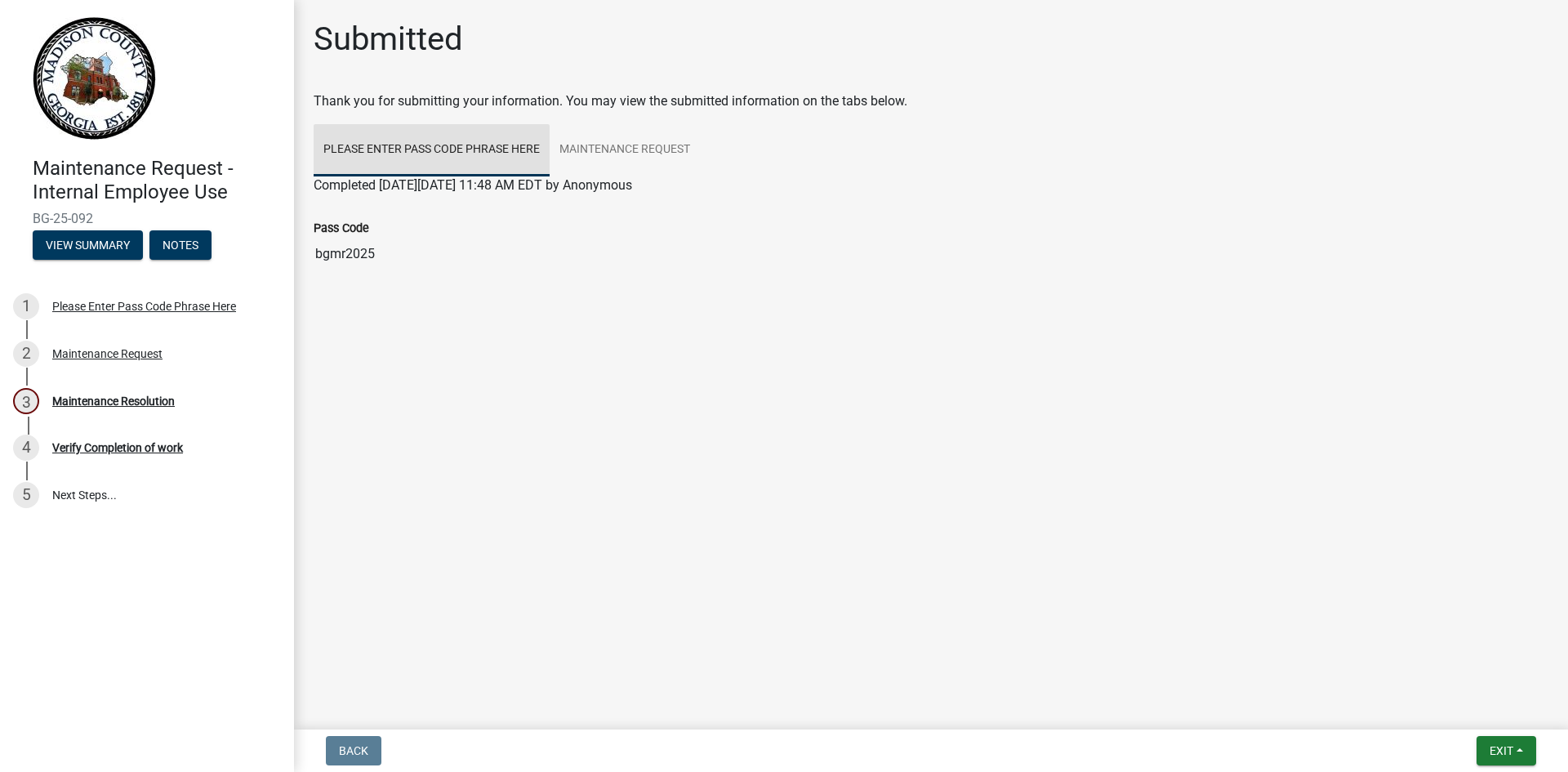
click at [410, 162] on link "Please Enter Pass Code Phrase Here" at bounding box center [432, 151] width 236 height 53
click at [436, 165] on link "Please Enter Pass Code Phrase Here" at bounding box center [432, 151] width 236 height 53
click at [328, 263] on input "bgmr2025" at bounding box center [931, 254] width 1235 height 33
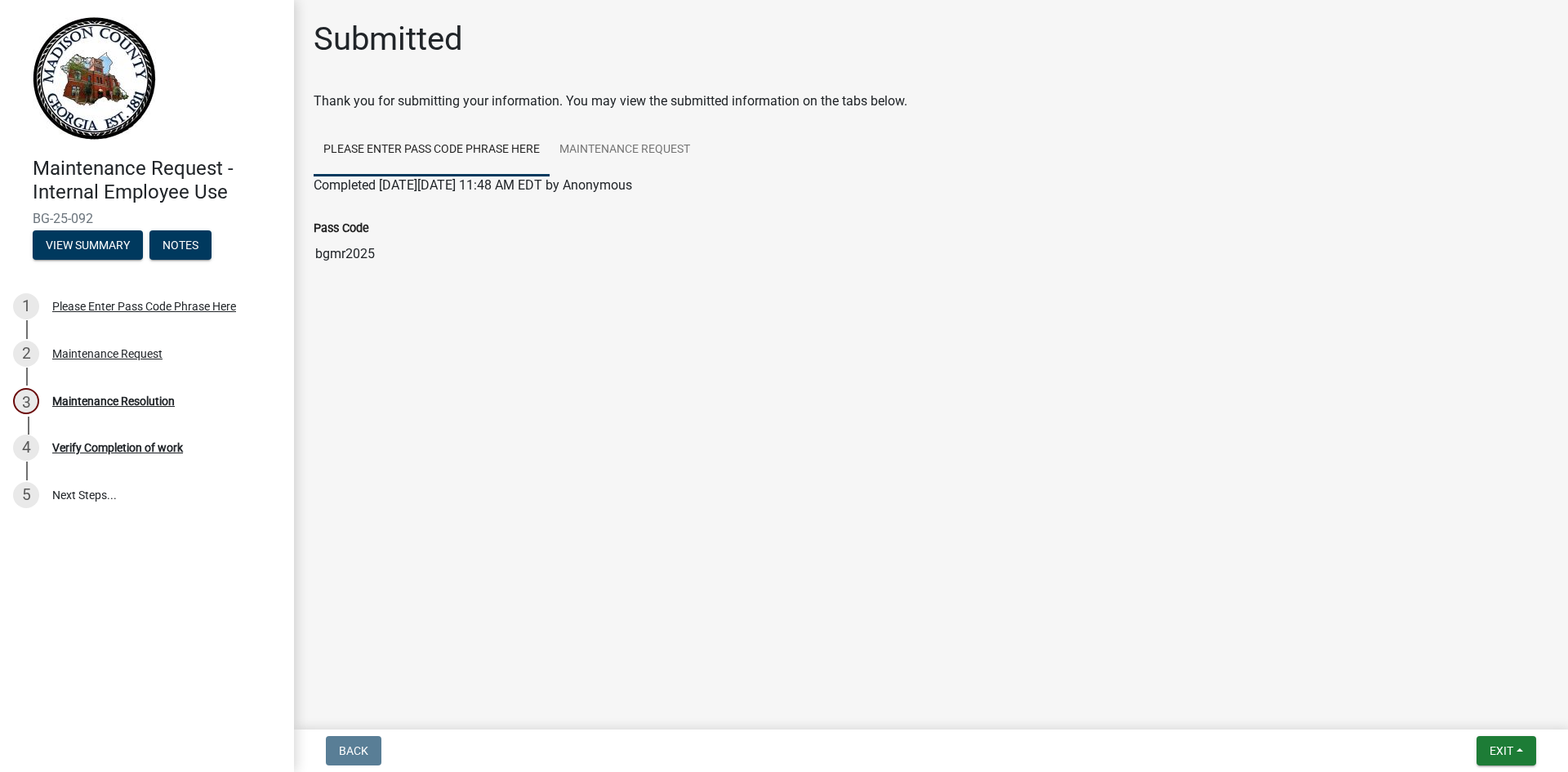
click at [344, 263] on input "bgmr2025" at bounding box center [931, 254] width 1235 height 33
drag, startPoint x: 995, startPoint y: 602, endPoint x: 836, endPoint y: 507, distance: 185.2
click at [994, 600] on main "Submitted Thank you for submitting your information. You may view the submitted…" at bounding box center [930, 361] width 1273 height 722
